Goal: Transaction & Acquisition: Obtain resource

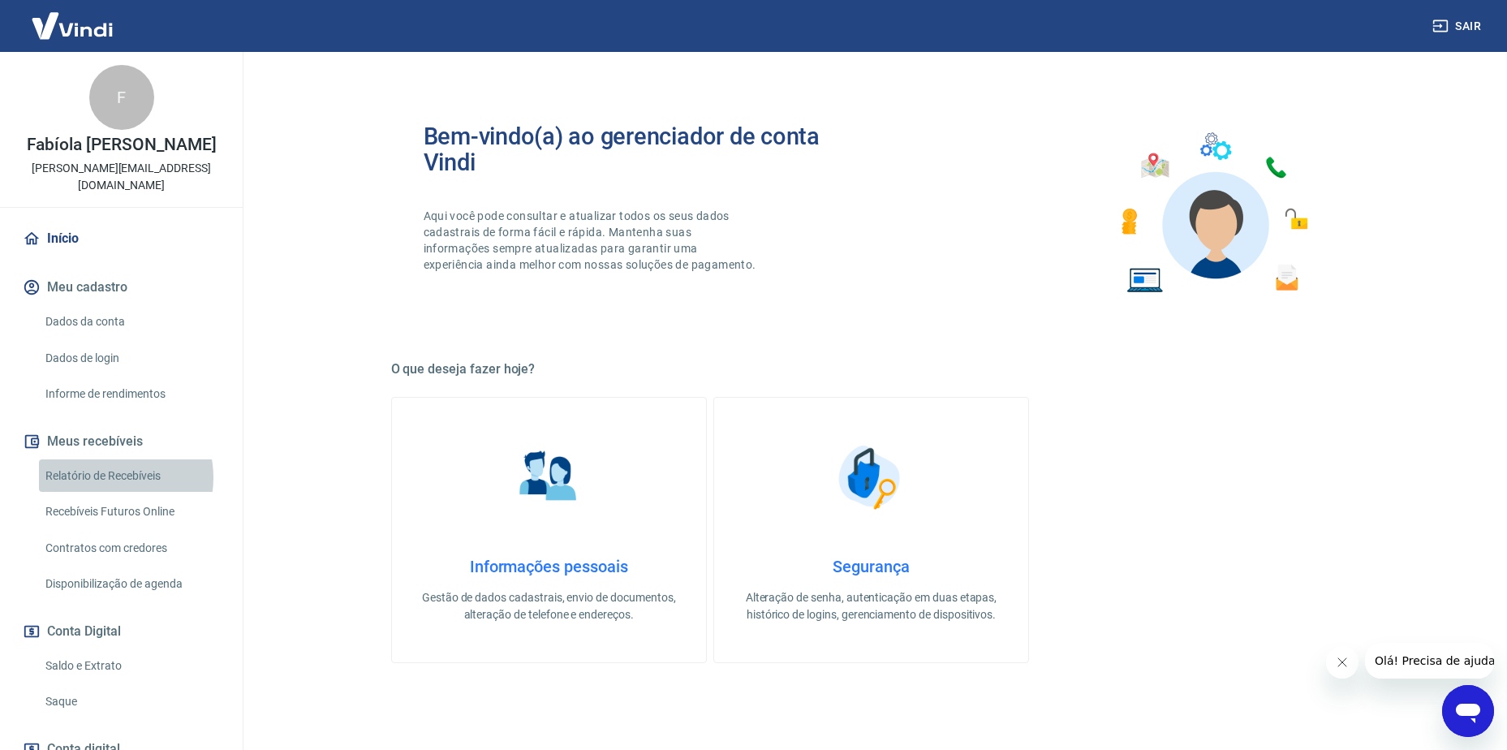
click at [112, 477] on link "Relatório de Recebíveis" at bounding box center [131, 475] width 184 height 33
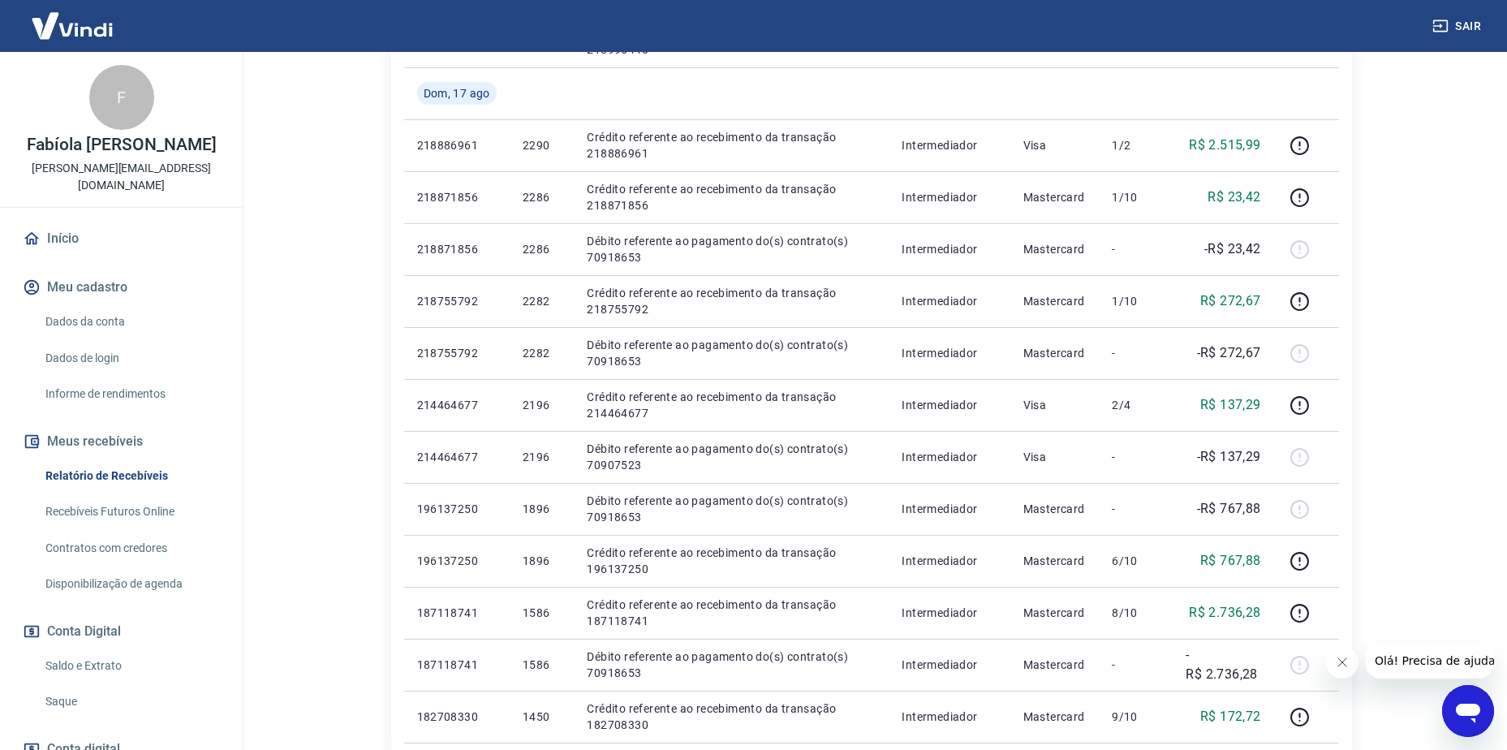
scroll to position [1123, 0]
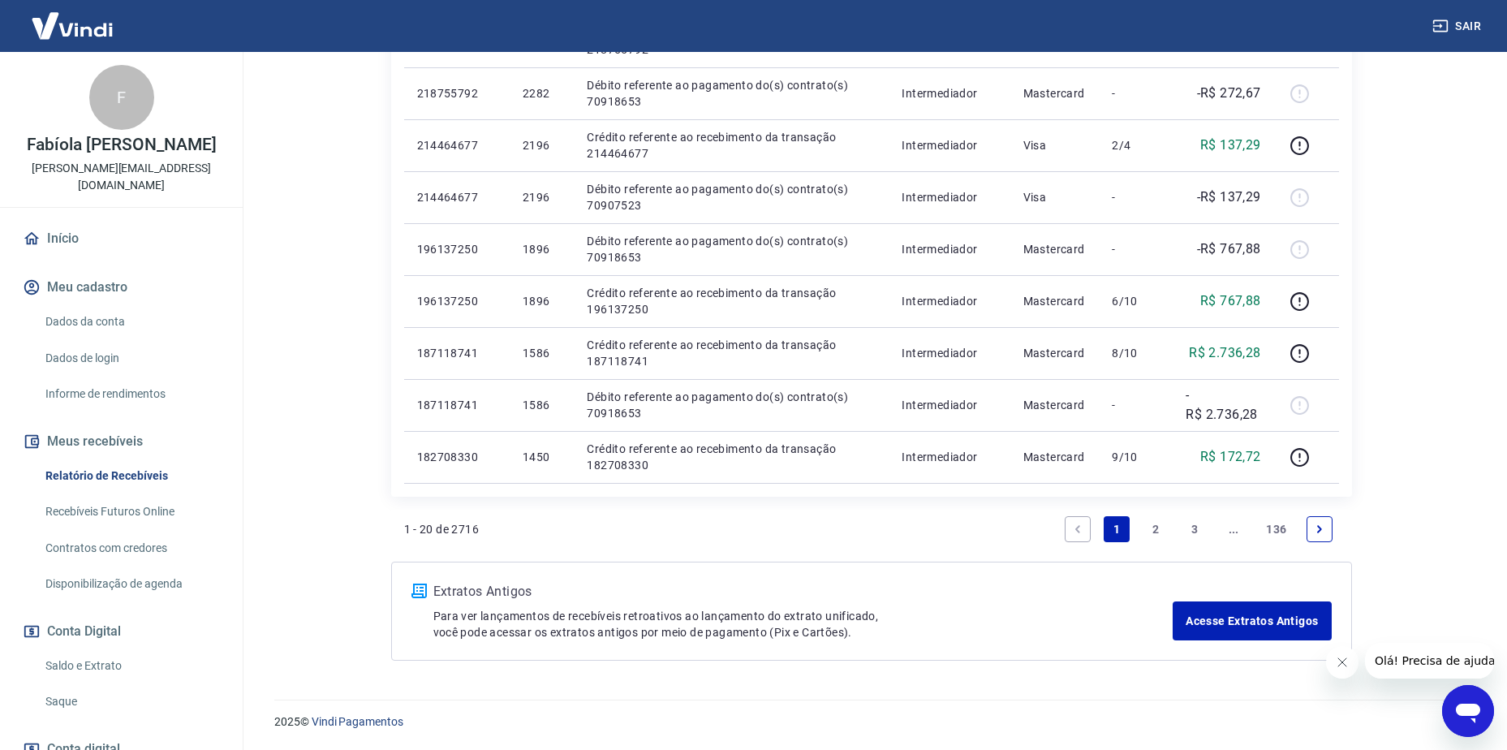
click at [1148, 529] on link "2" at bounding box center [1156, 529] width 26 height 26
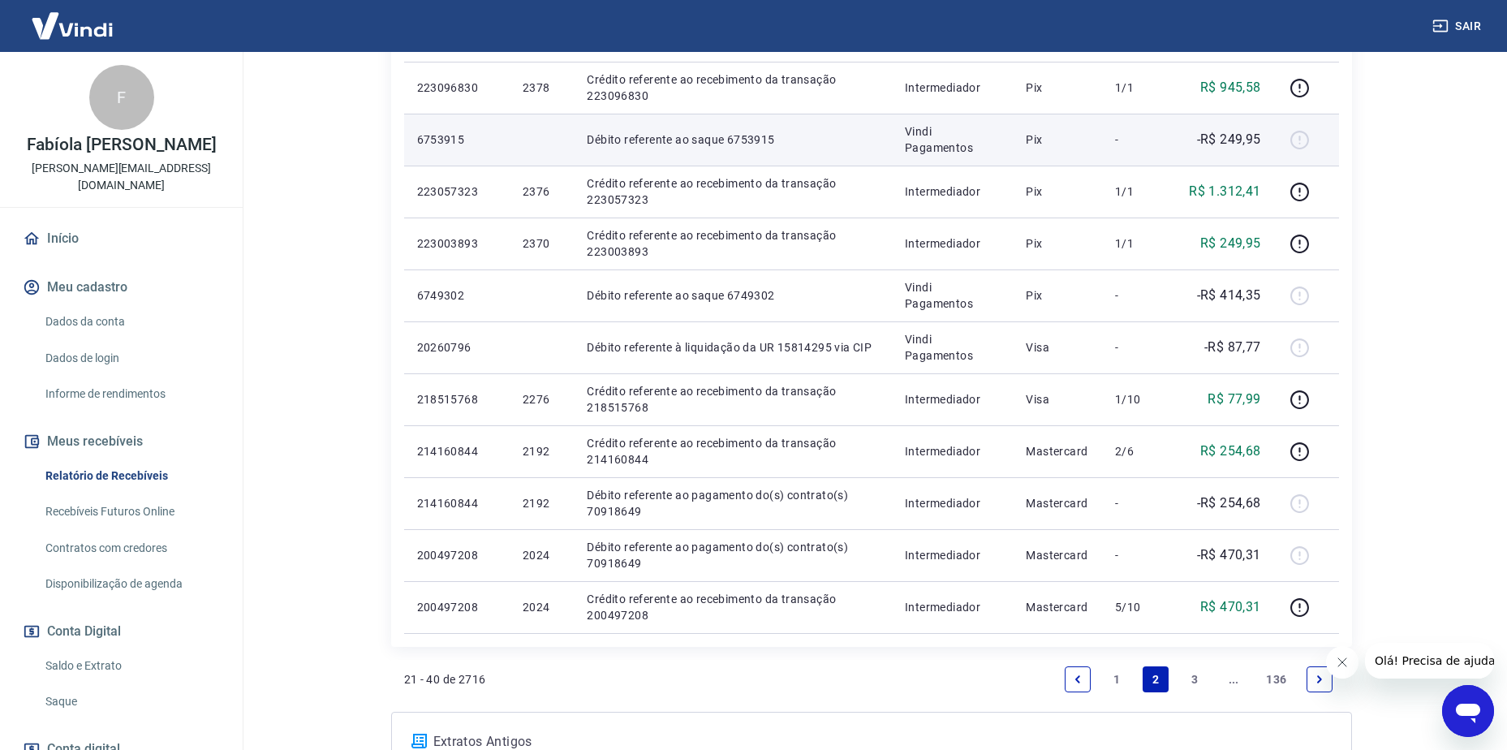
scroll to position [974, 0]
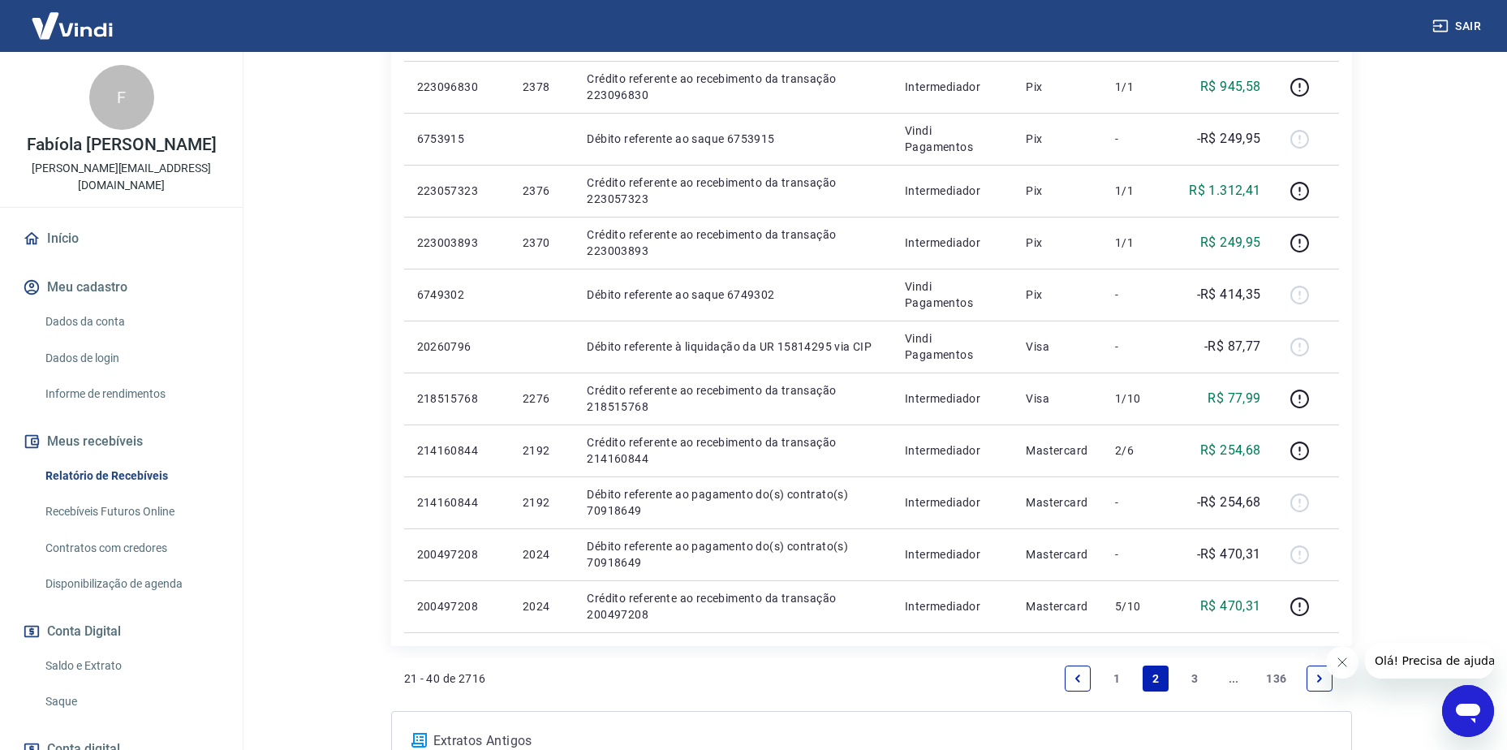
click at [1197, 674] on link "3" at bounding box center [1194, 678] width 26 height 26
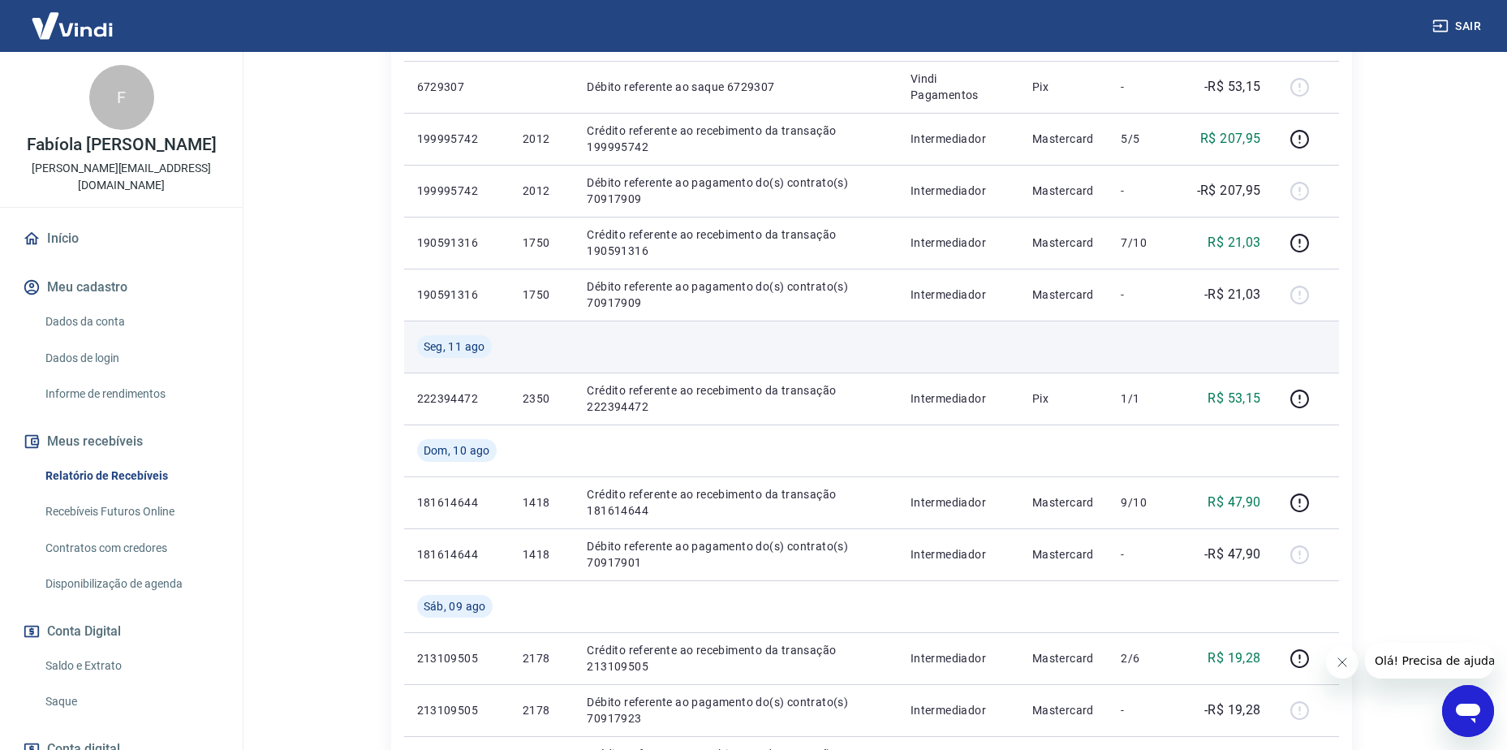
scroll to position [1331, 0]
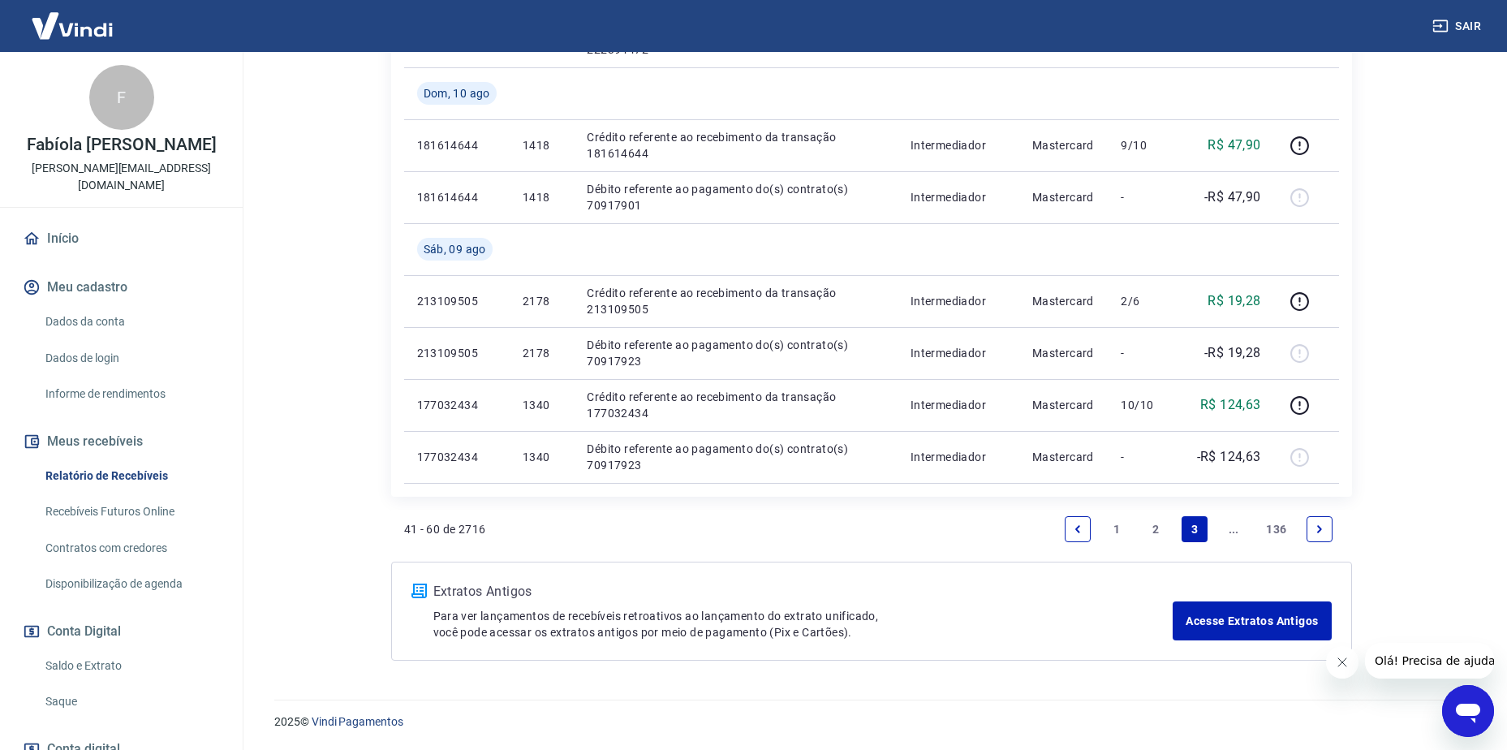
click at [1159, 529] on link "2" at bounding box center [1156, 529] width 26 height 26
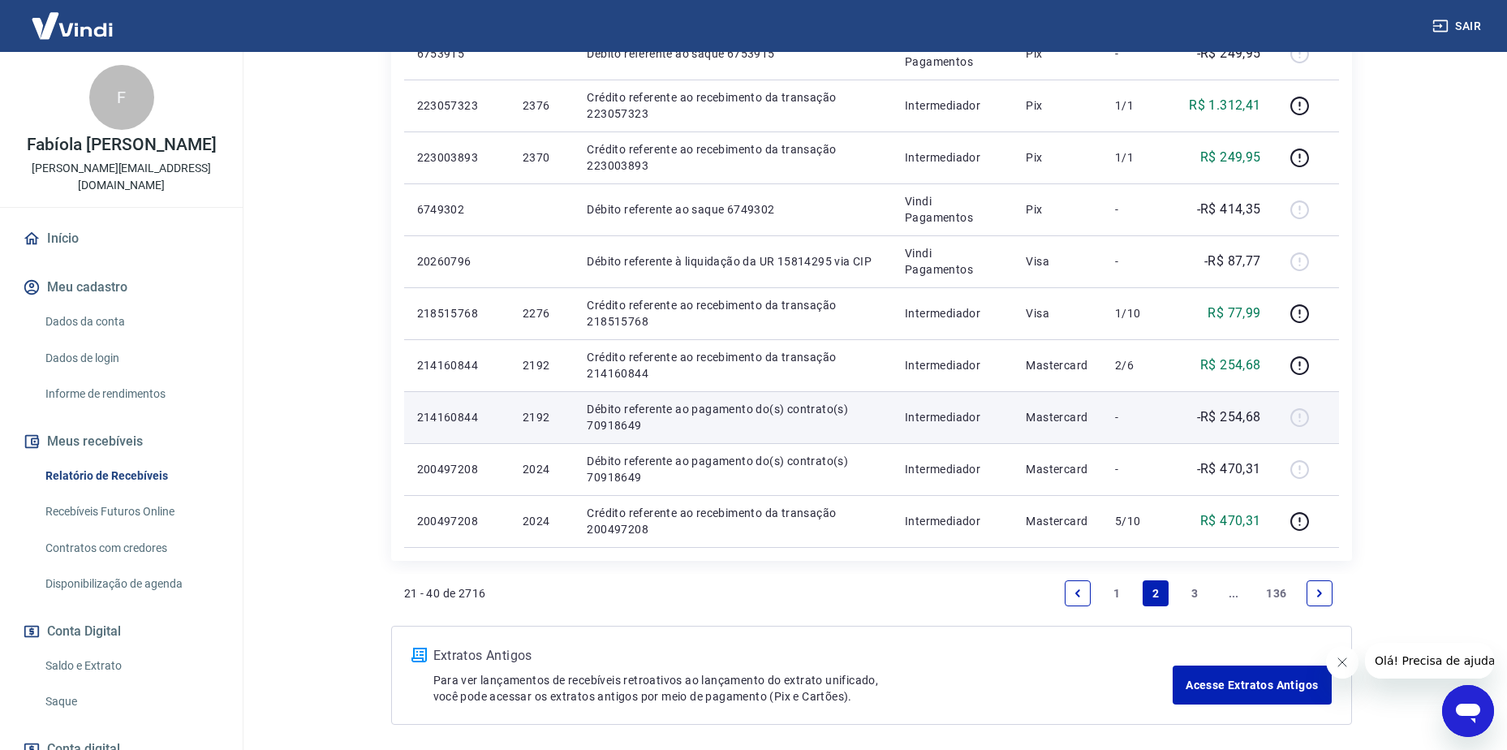
scroll to position [1123, 0]
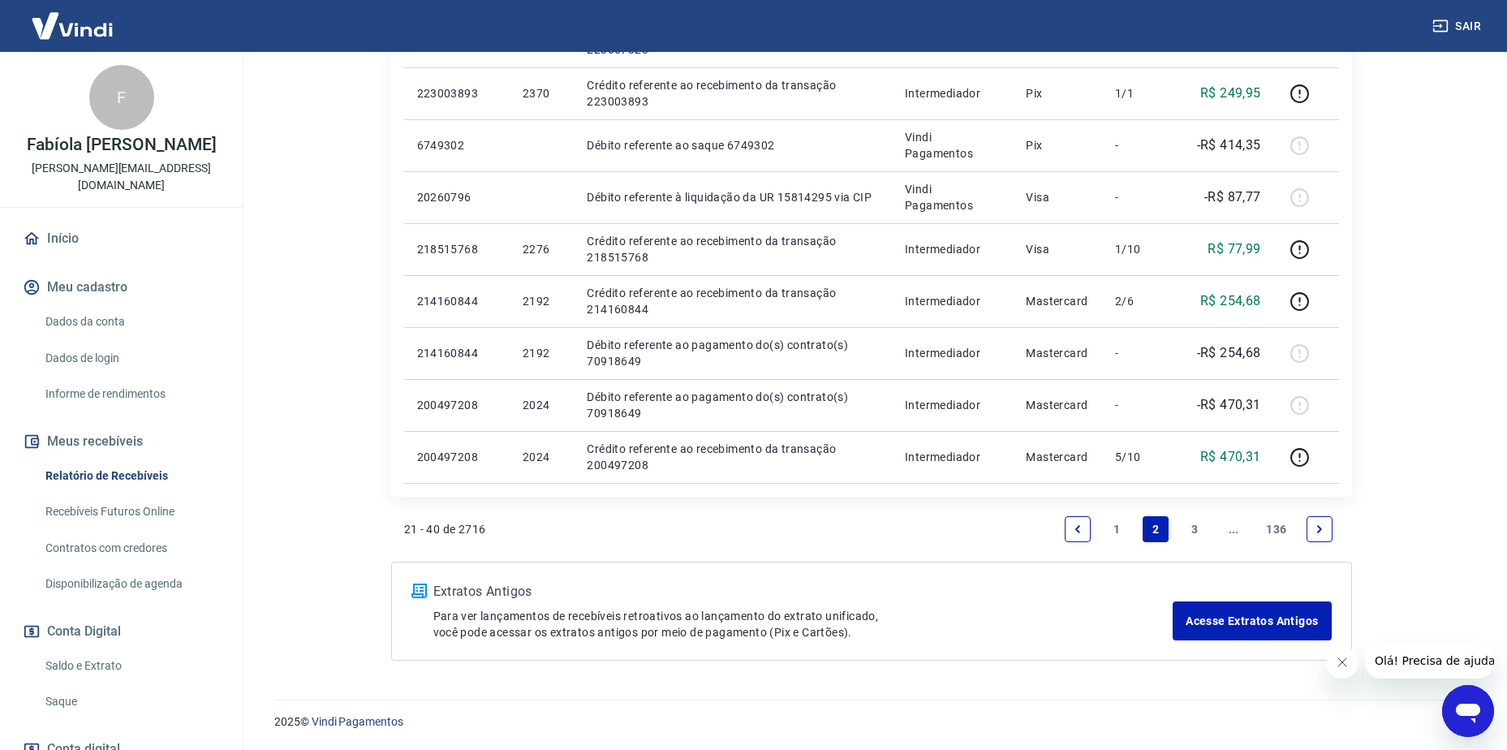
drag, startPoint x: 1104, startPoint y: 524, endPoint x: 1114, endPoint y: 523, distance: 10.7
click at [1112, 523] on link "1" at bounding box center [1117, 529] width 26 height 26
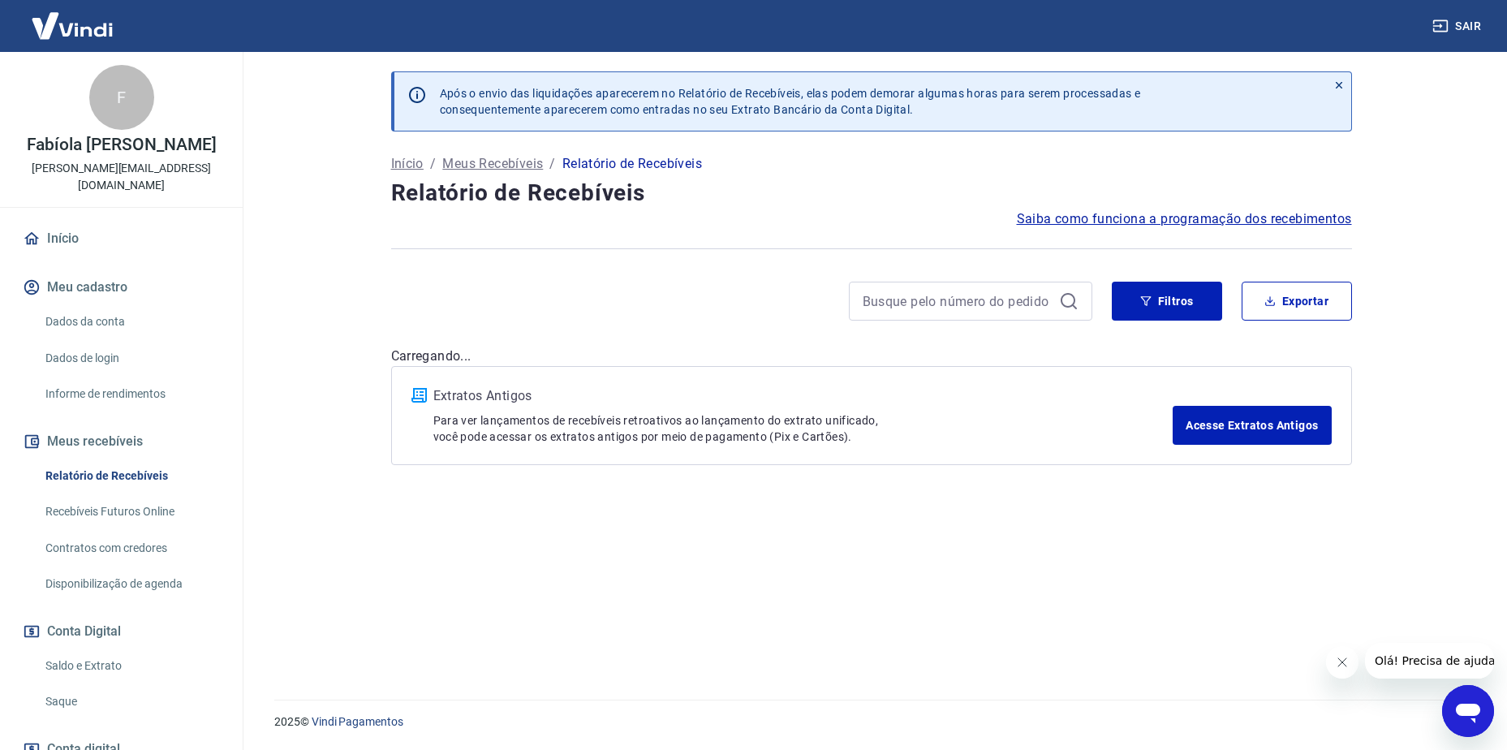
click at [1114, 523] on div "Após o envio das liquidações aparecerem no Relatório de Recebíveis, elas podem …" at bounding box center [872, 366] width 1000 height 628
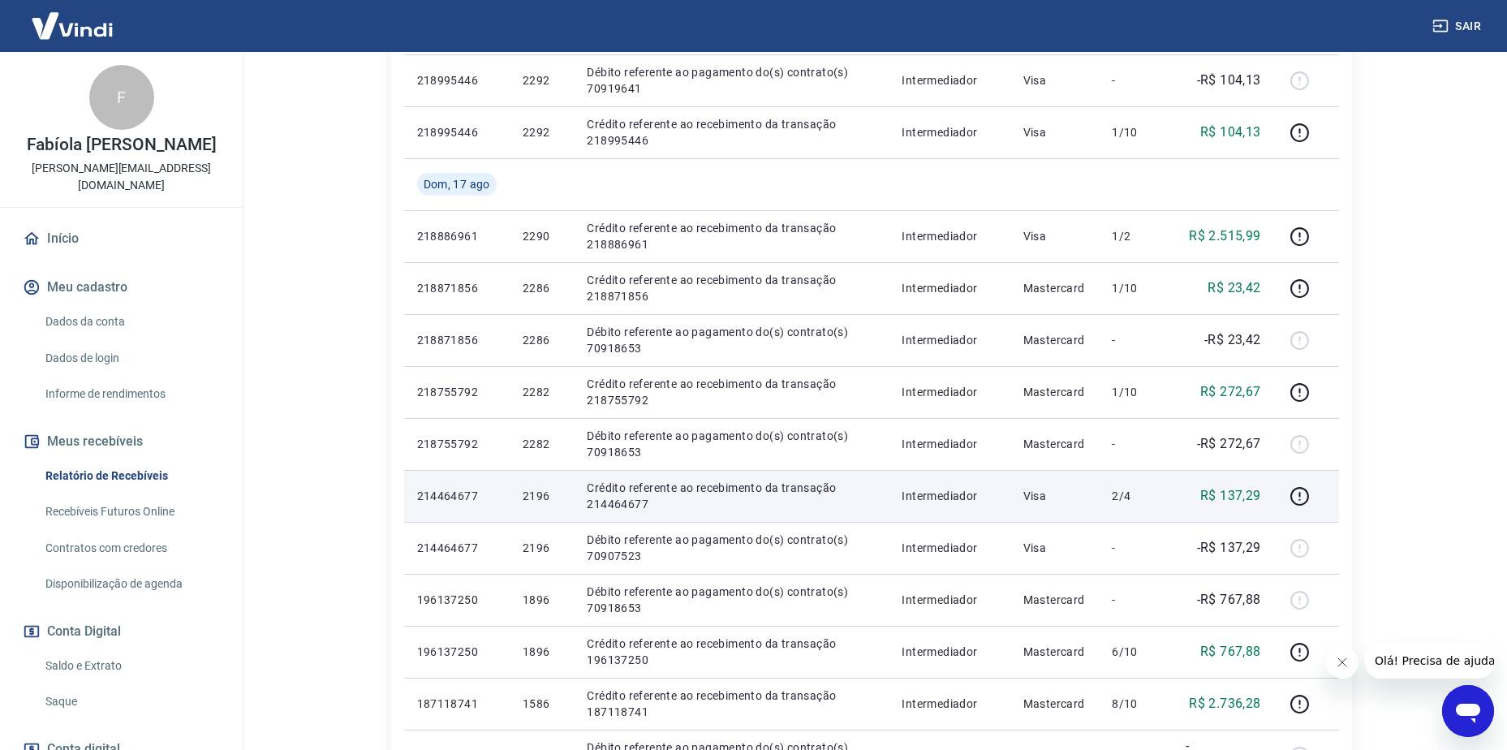
scroll to position [1055, 0]
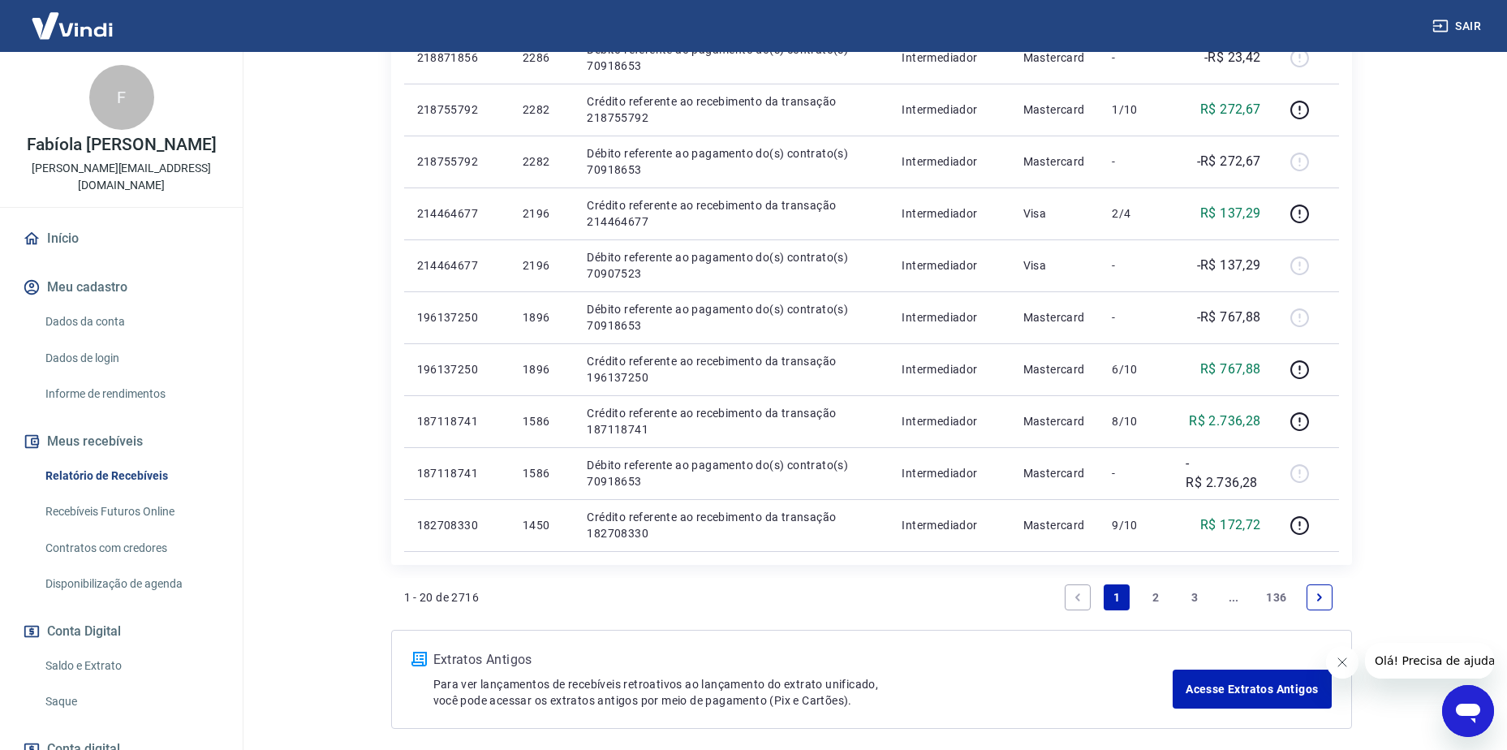
click at [1151, 598] on link "2" at bounding box center [1156, 597] width 26 height 26
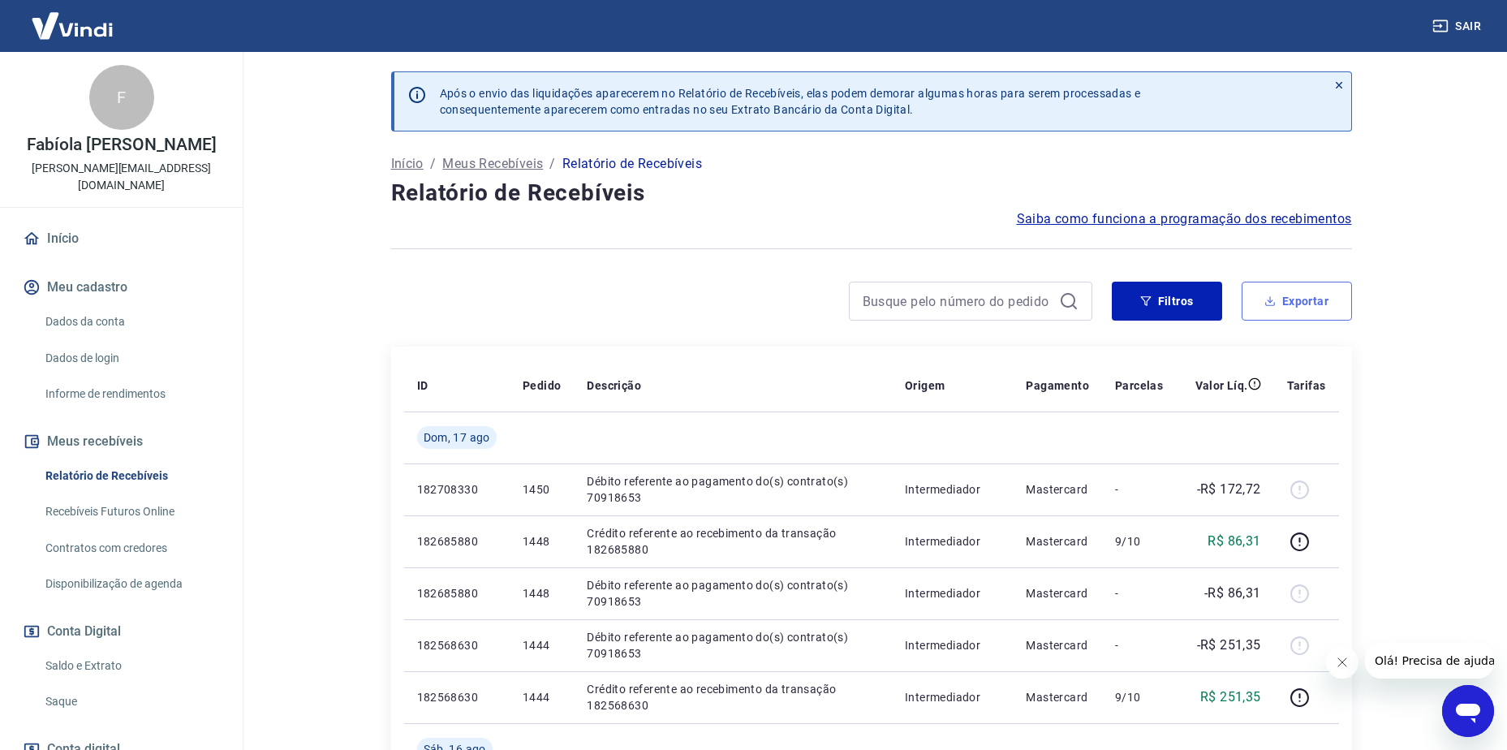
click at [1293, 288] on button "Exportar" at bounding box center [1297, 301] width 110 height 39
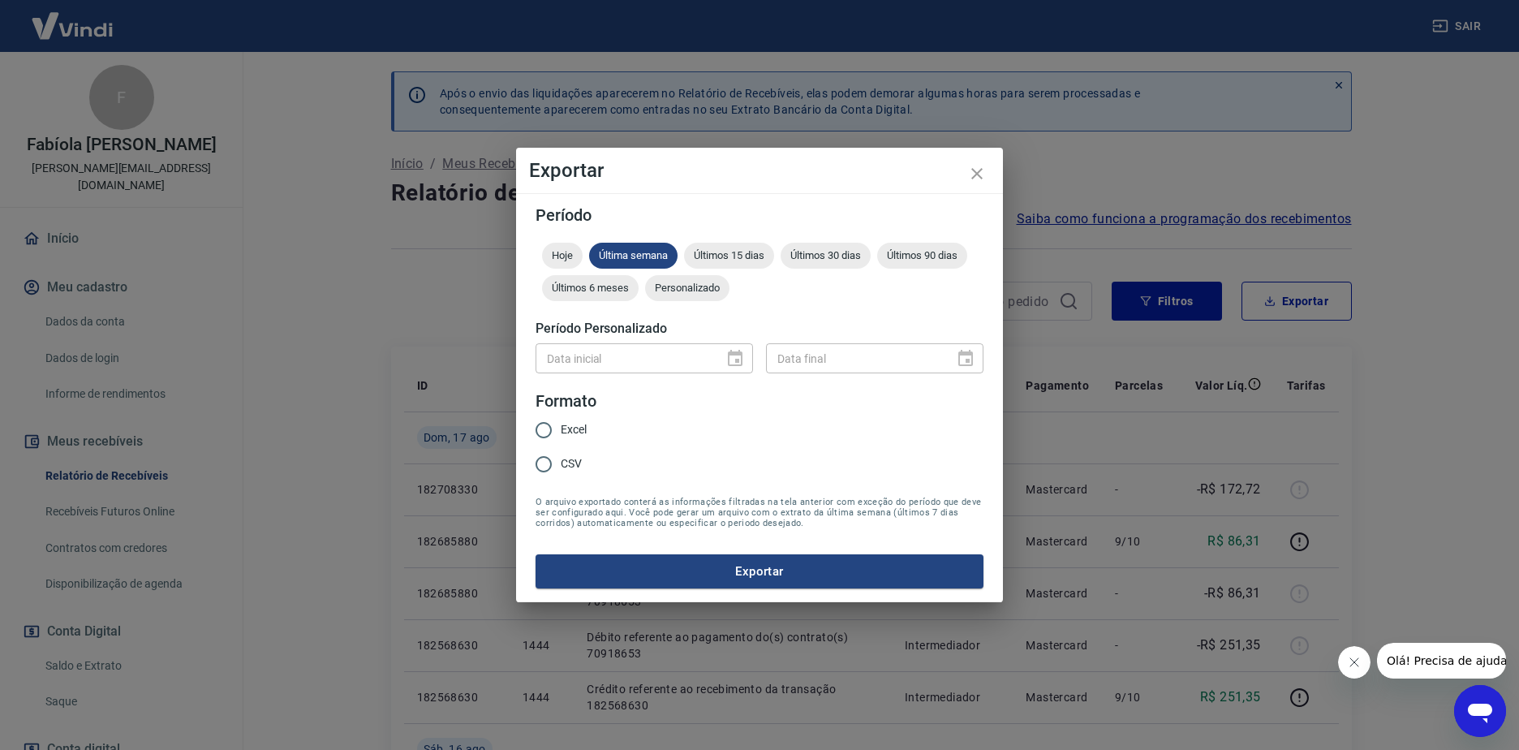
click at [731, 358] on div at bounding box center [730, 358] width 23 height 0
click at [737, 361] on div "Data inicial" at bounding box center [644, 358] width 217 height 30
click at [674, 285] on span "Personalizado" at bounding box center [687, 288] width 84 height 12
click at [738, 364] on icon "Choose date" at bounding box center [735, 358] width 15 height 16
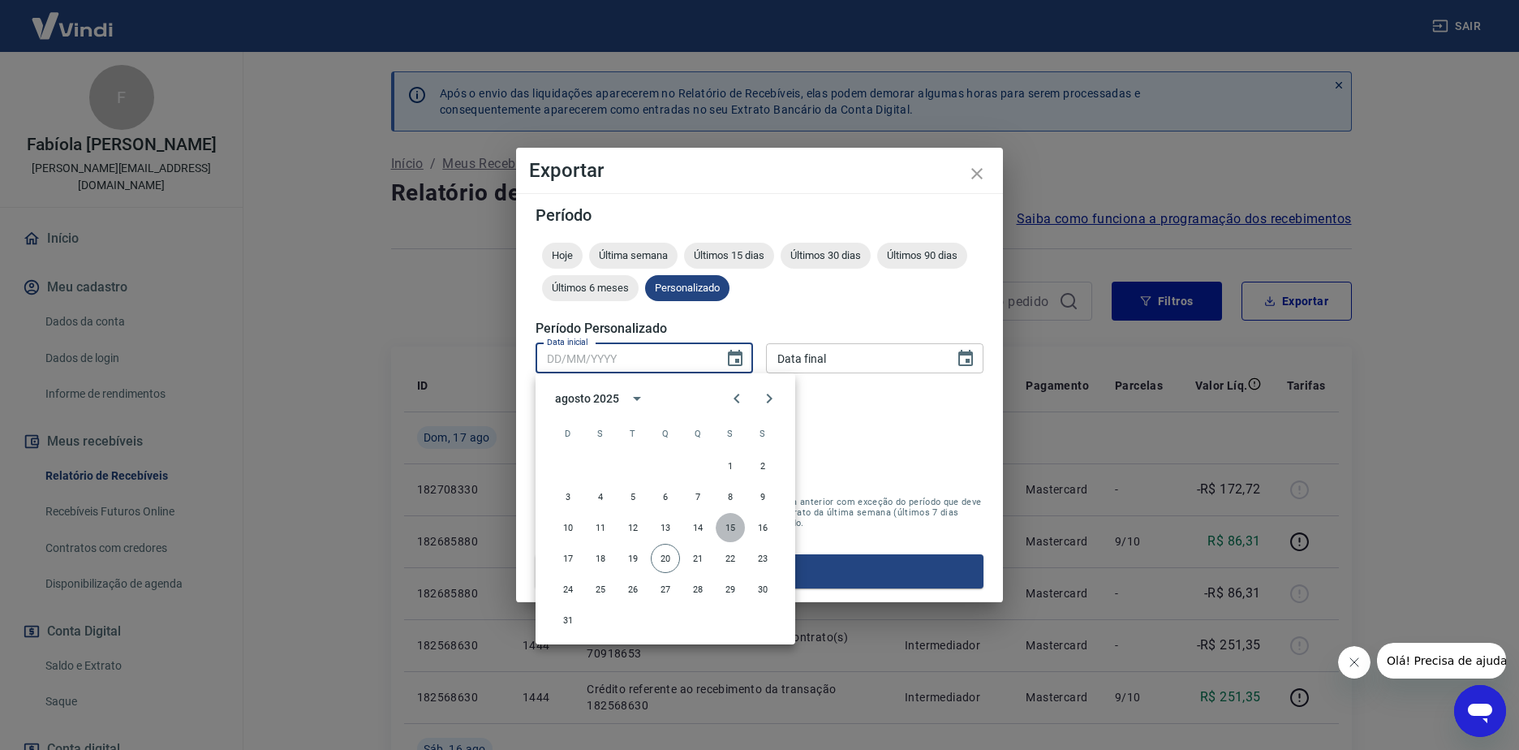
click at [726, 523] on button "15" at bounding box center [730, 527] width 29 height 29
type input "[DATE]"
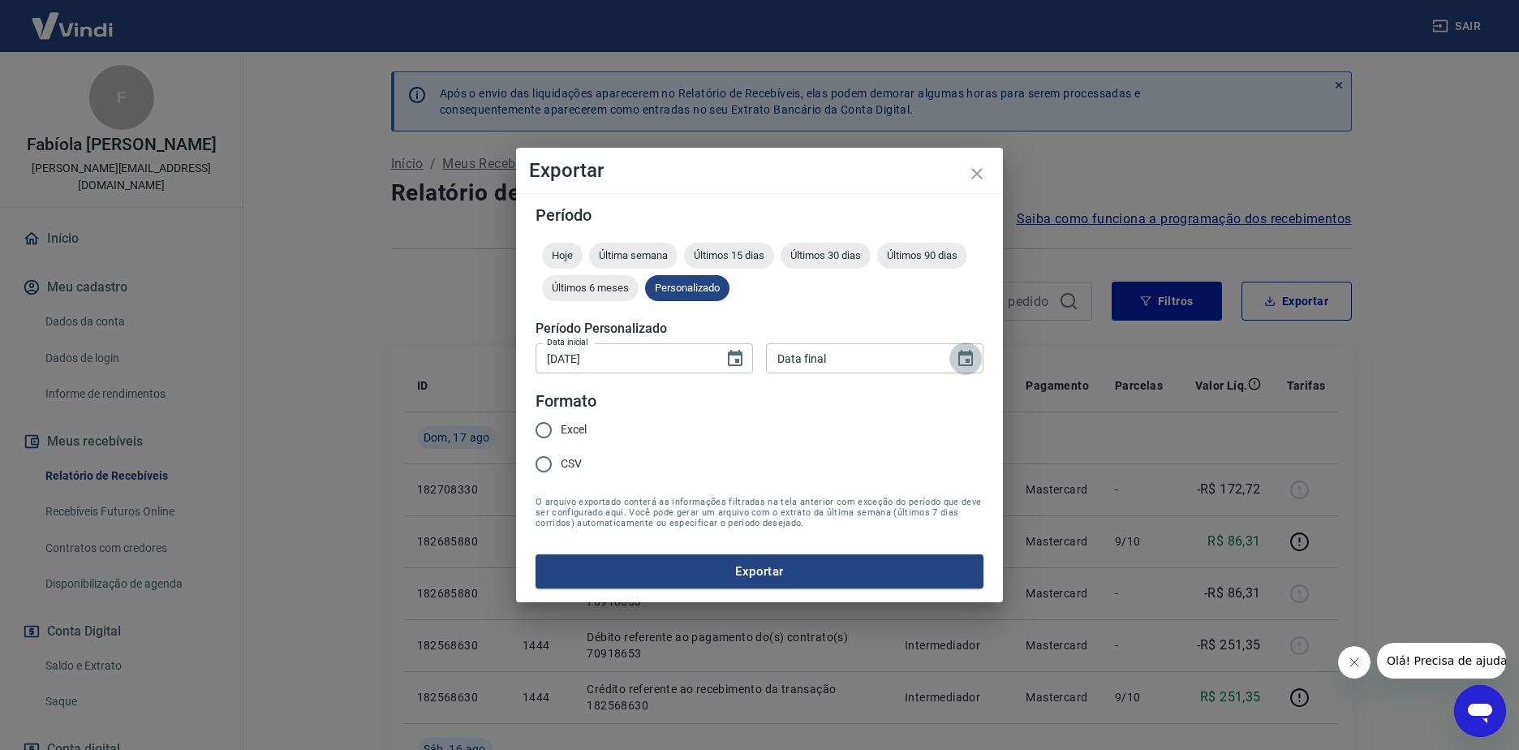
click at [966, 356] on icon "Choose date" at bounding box center [965, 358] width 19 height 19
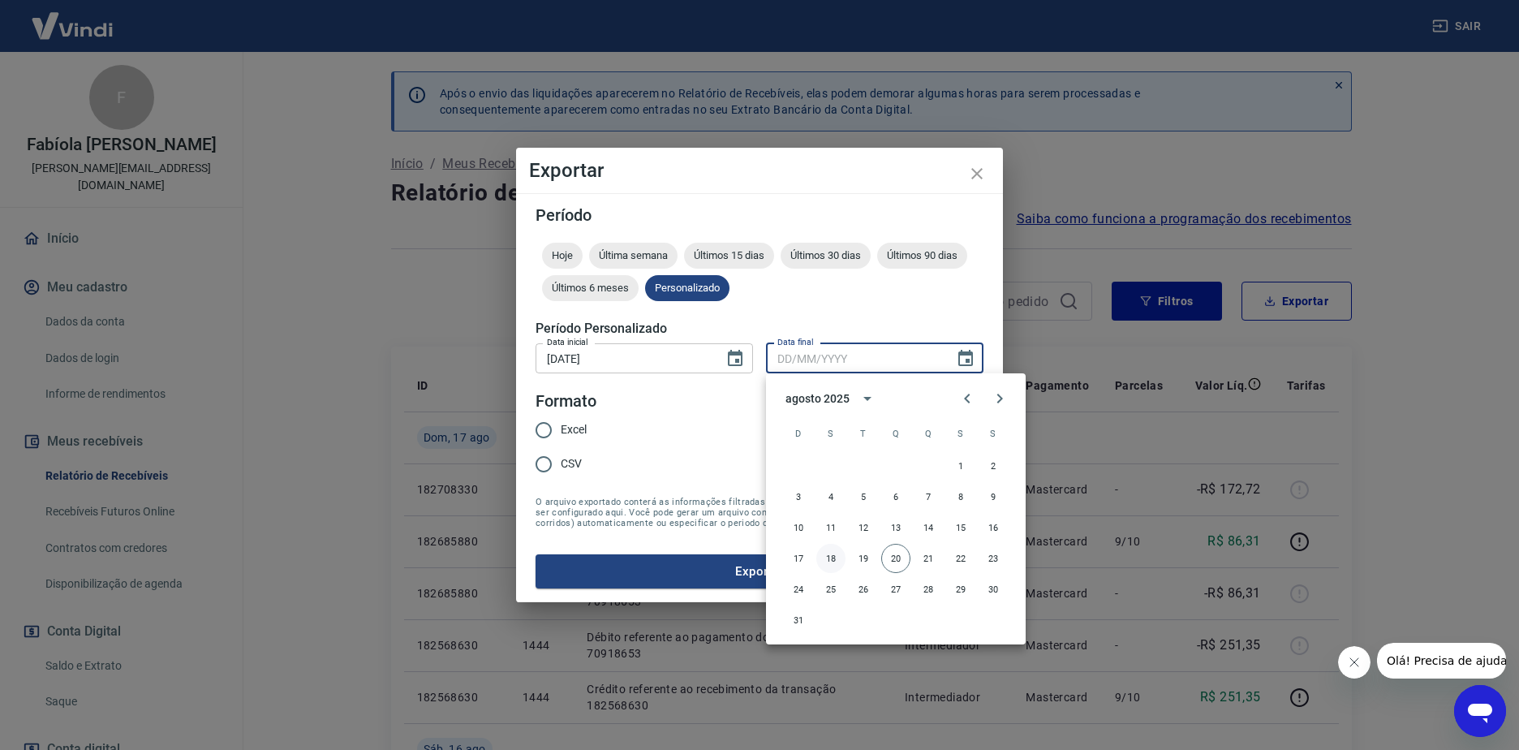
click at [833, 562] on button "18" at bounding box center [830, 558] width 29 height 29
type input "[DATE]"
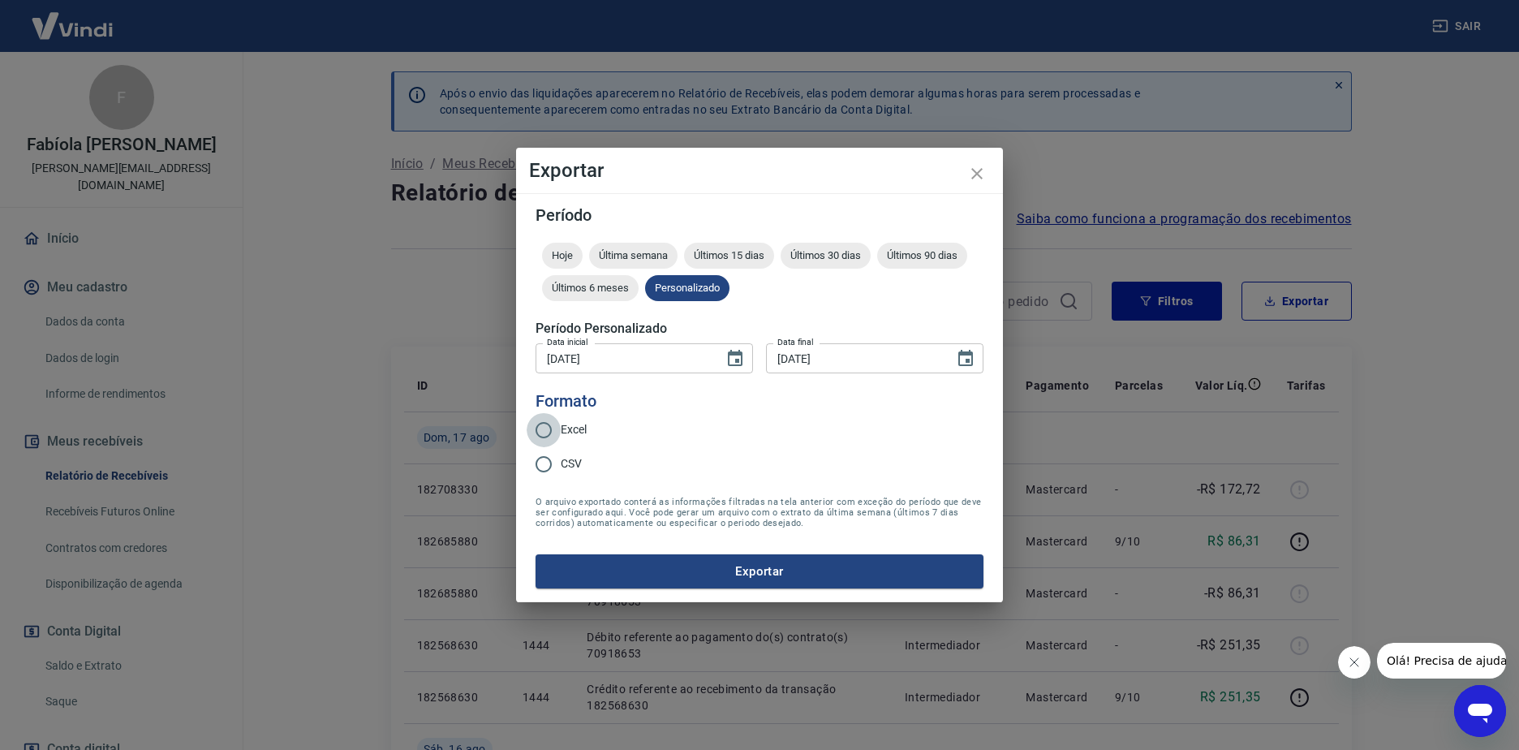
click at [538, 428] on input "Excel" at bounding box center [544, 430] width 34 height 34
radio input "true"
click at [641, 565] on button "Exportar" at bounding box center [760, 571] width 448 height 34
